Goal: Task Accomplishment & Management: Use online tool/utility

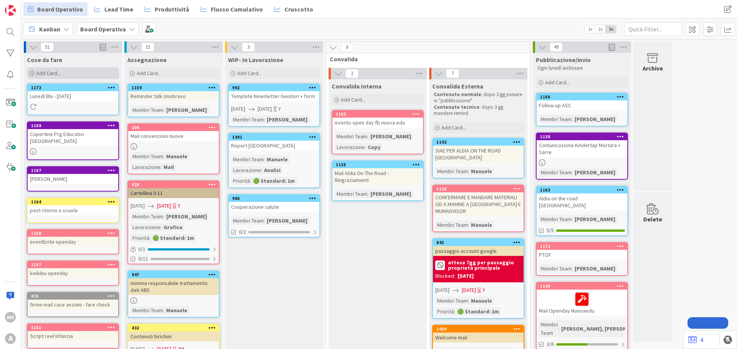
drag, startPoint x: 0, startPoint y: 0, endPoint x: 57, endPoint y: 70, distance: 90.3
click at [57, 70] on span "Add Card..." at bounding box center [48, 73] width 25 height 7
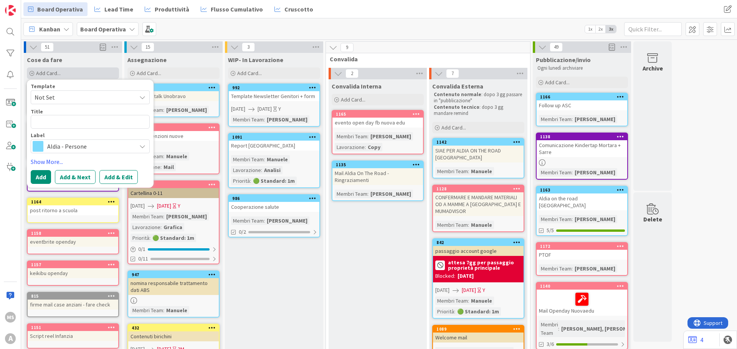
type textarea "x"
type textarea "K"
type textarea "x"
type textarea "Ke"
type textarea "x"
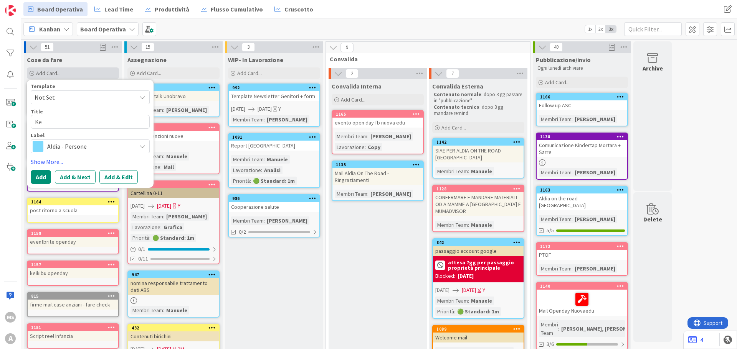
type textarea "[PERSON_NAME]"
type textarea "x"
type textarea "Keik"
type textarea "x"
type textarea "Keiki"
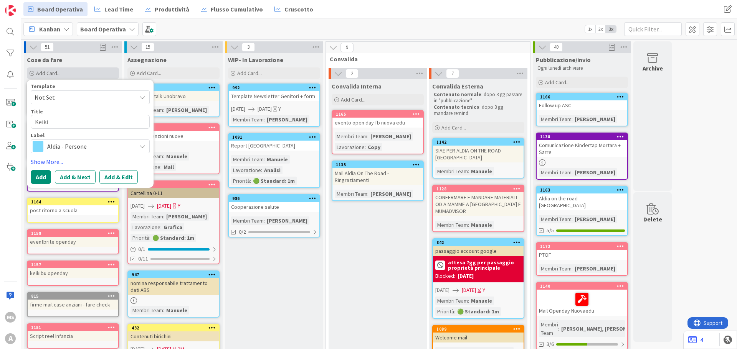
type textarea "x"
type textarea "Keikib"
type textarea "x"
type textarea "Keikibu"
type textarea "x"
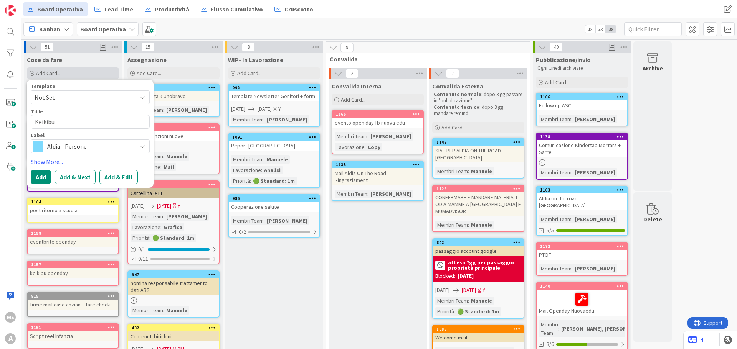
type textarea "Keikibu"
type textarea "x"
type textarea "Keikibu"
type textarea "x"
type textarea "Keikibu"
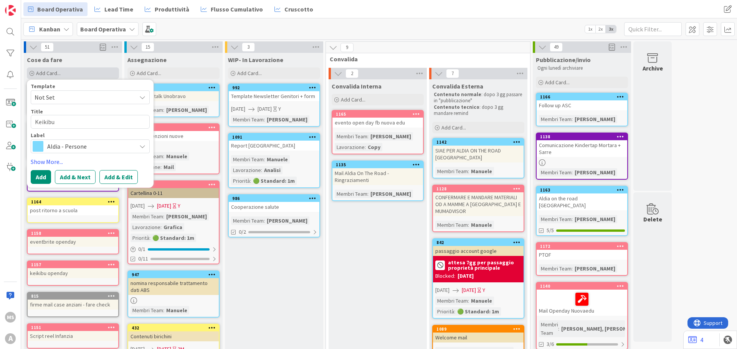
type textarea "x"
type textarea "Keikibu I"
type textarea "x"
type textarea "Keikibu Il"
type textarea "x"
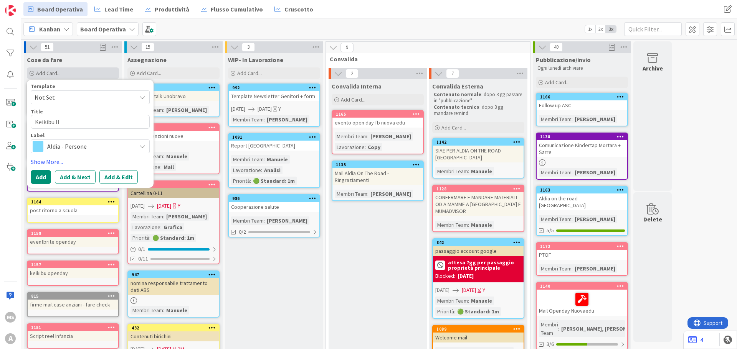
type textarea "Keikibu Il"
type textarea "x"
type textarea "Keikibu Il G"
type textarea "x"
type textarea "Keikibu Il Gi"
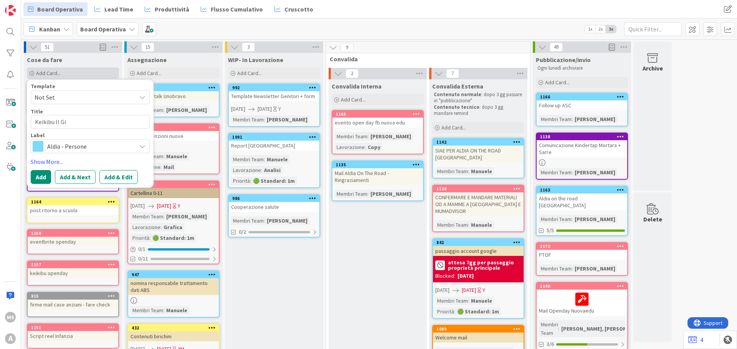
type textarea "x"
type textarea "Keikibu Il Gia"
type textarea "x"
type textarea "Keikibu Il Giar"
type textarea "x"
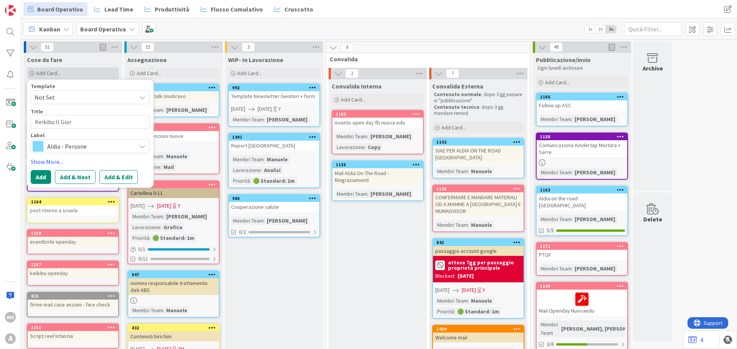
type textarea "Keikibu Il [PERSON_NAME]"
type textarea "x"
type textarea "Keikibu Il Giardi"
type textarea "x"
type textarea "Keikibu Il Giardin"
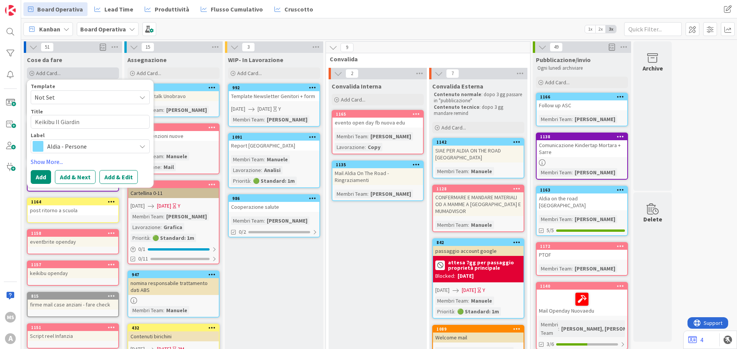
type textarea "x"
type textarea "Keikibu Il Giardino"
type textarea "x"
type textarea "Keikibu Il Giardino"
type textarea "x"
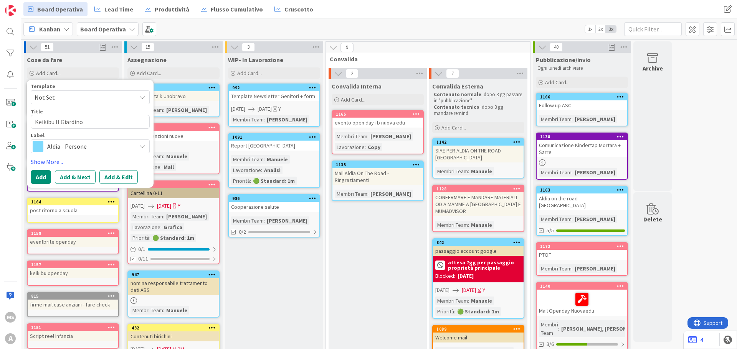
type textarea "Keikibu Il Giardino"
click at [95, 147] on span "Aldia - Persone" at bounding box center [89, 146] width 85 height 11
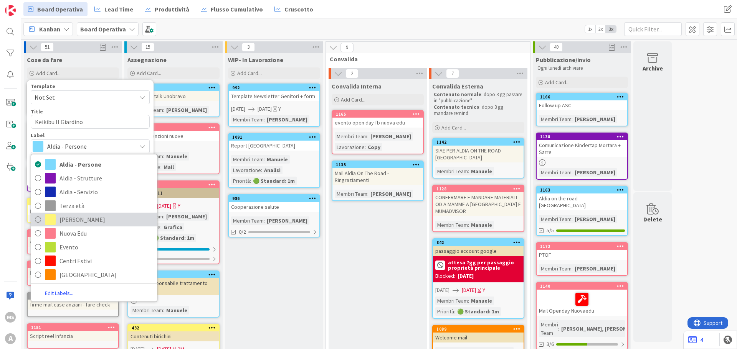
click at [68, 222] on span "[PERSON_NAME]" at bounding box center [106, 220] width 94 height 12
type textarea "x"
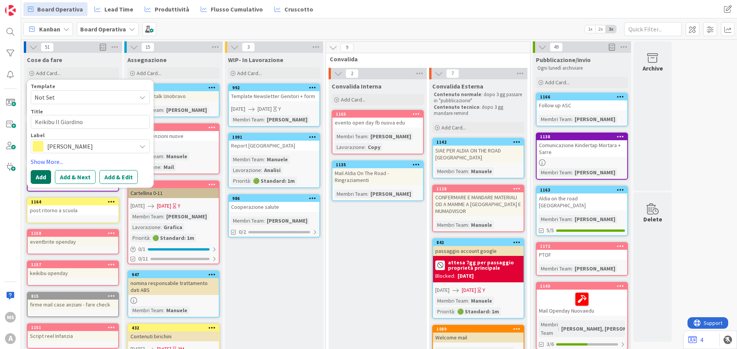
click at [43, 175] on button "Add" at bounding box center [41, 177] width 20 height 14
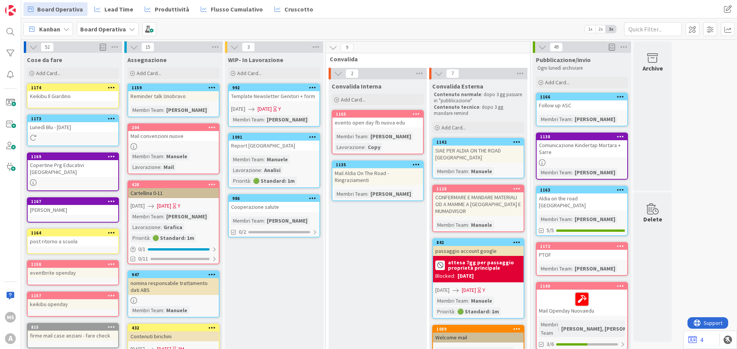
click at [556, 297] on div at bounding box center [582, 300] width 86 height 16
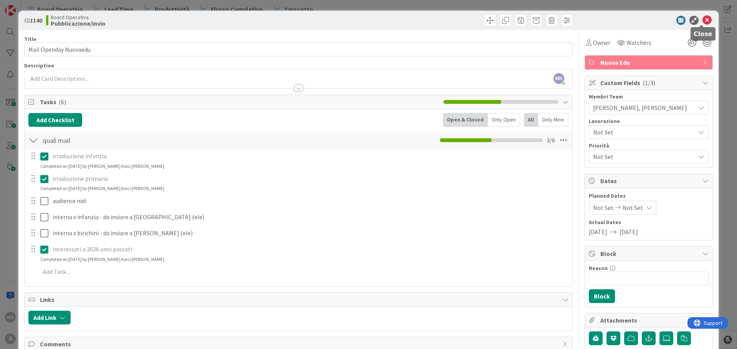
click at [703, 21] on icon at bounding box center [706, 20] width 9 height 9
